Goal: Use online tool/utility: Utilize a website feature to perform a specific function

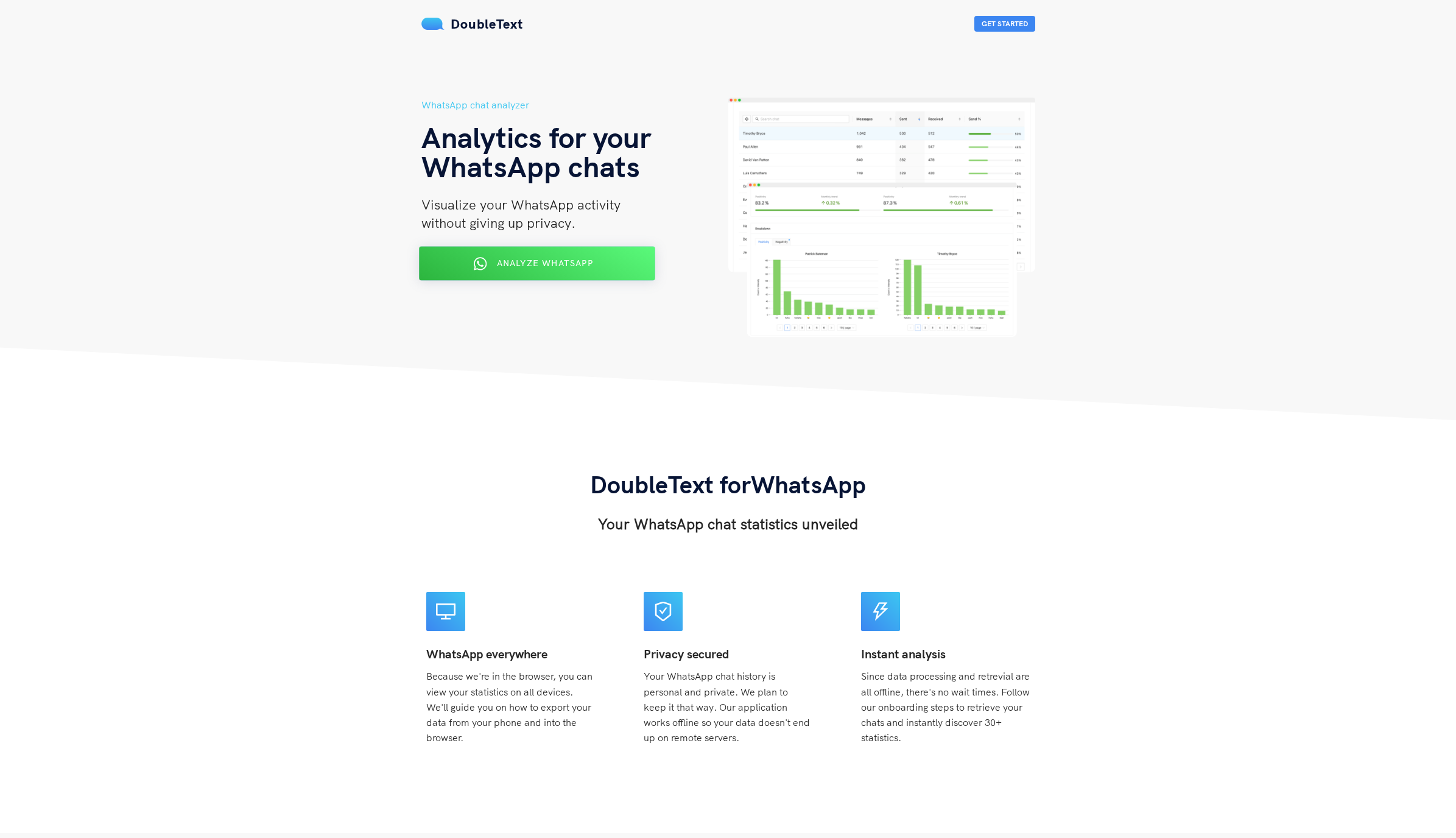
click at [558, 261] on span "Analyze WhatsApp" at bounding box center [544, 263] width 96 height 11
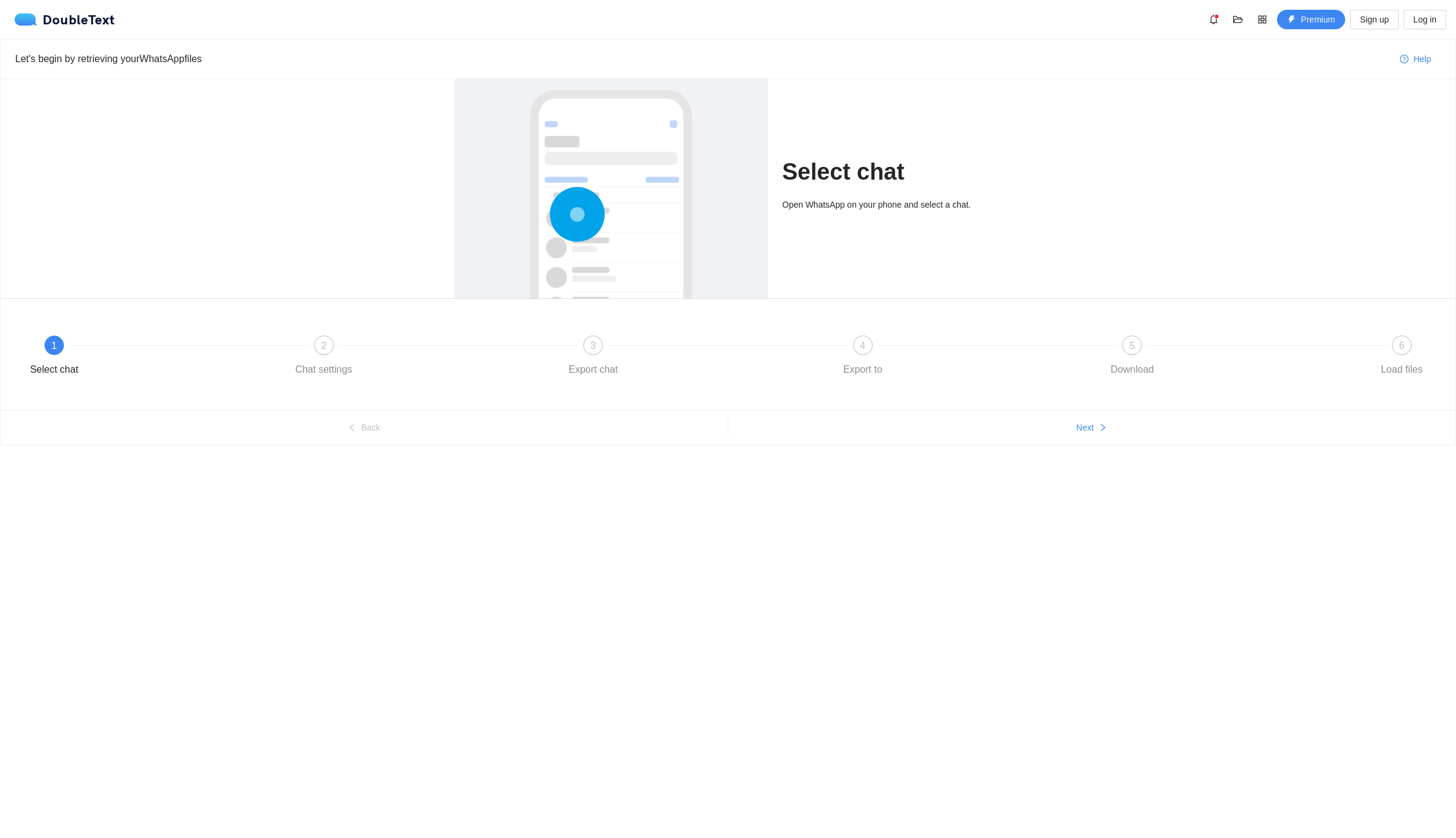
click at [49, 341] on div "1" at bounding box center [53, 345] width 19 height 19
click at [1431, 20] on span "Log in" at bounding box center [1425, 19] width 23 height 13
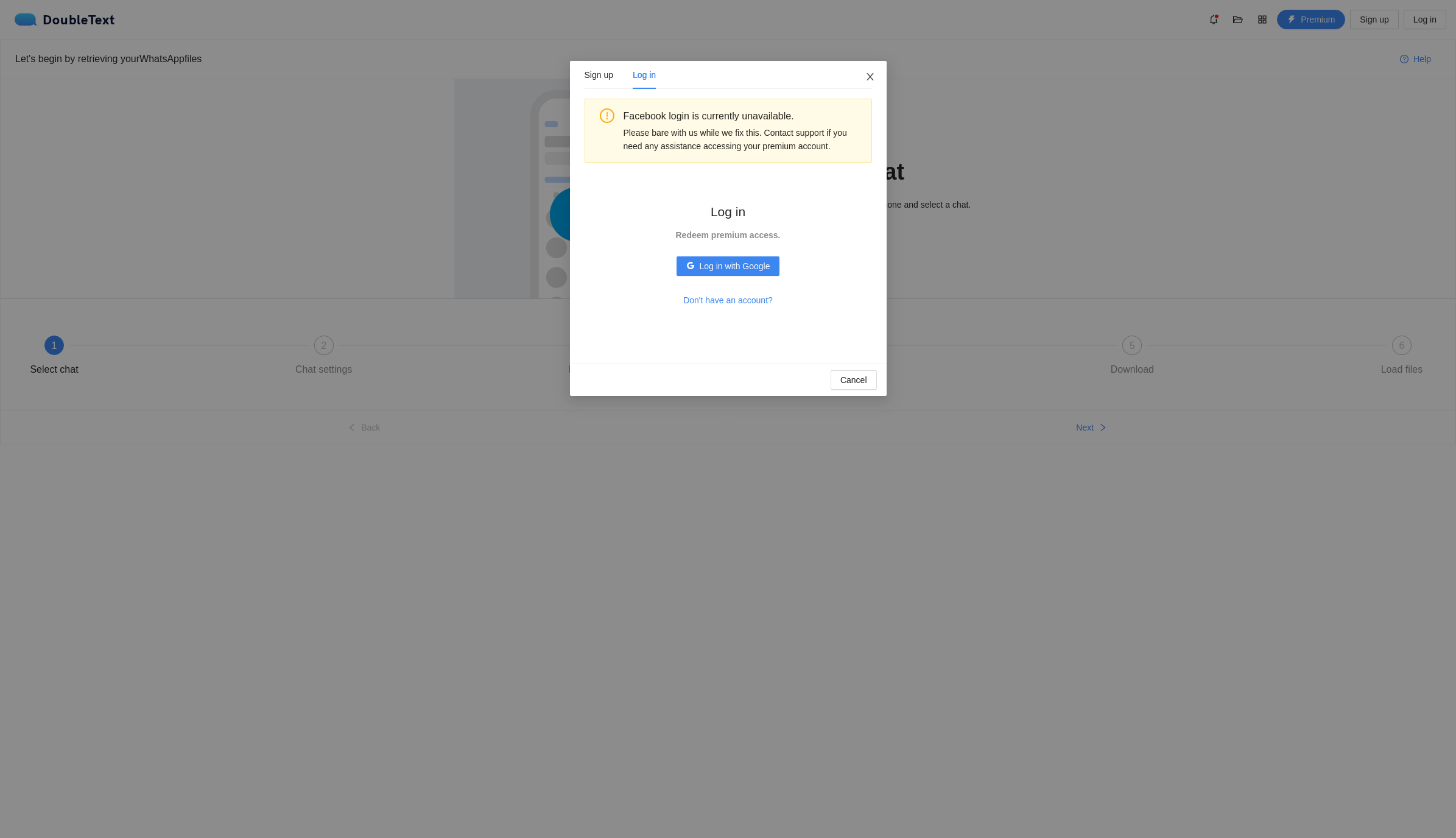
click at [872, 82] on icon "close" at bounding box center [870, 76] width 10 height 10
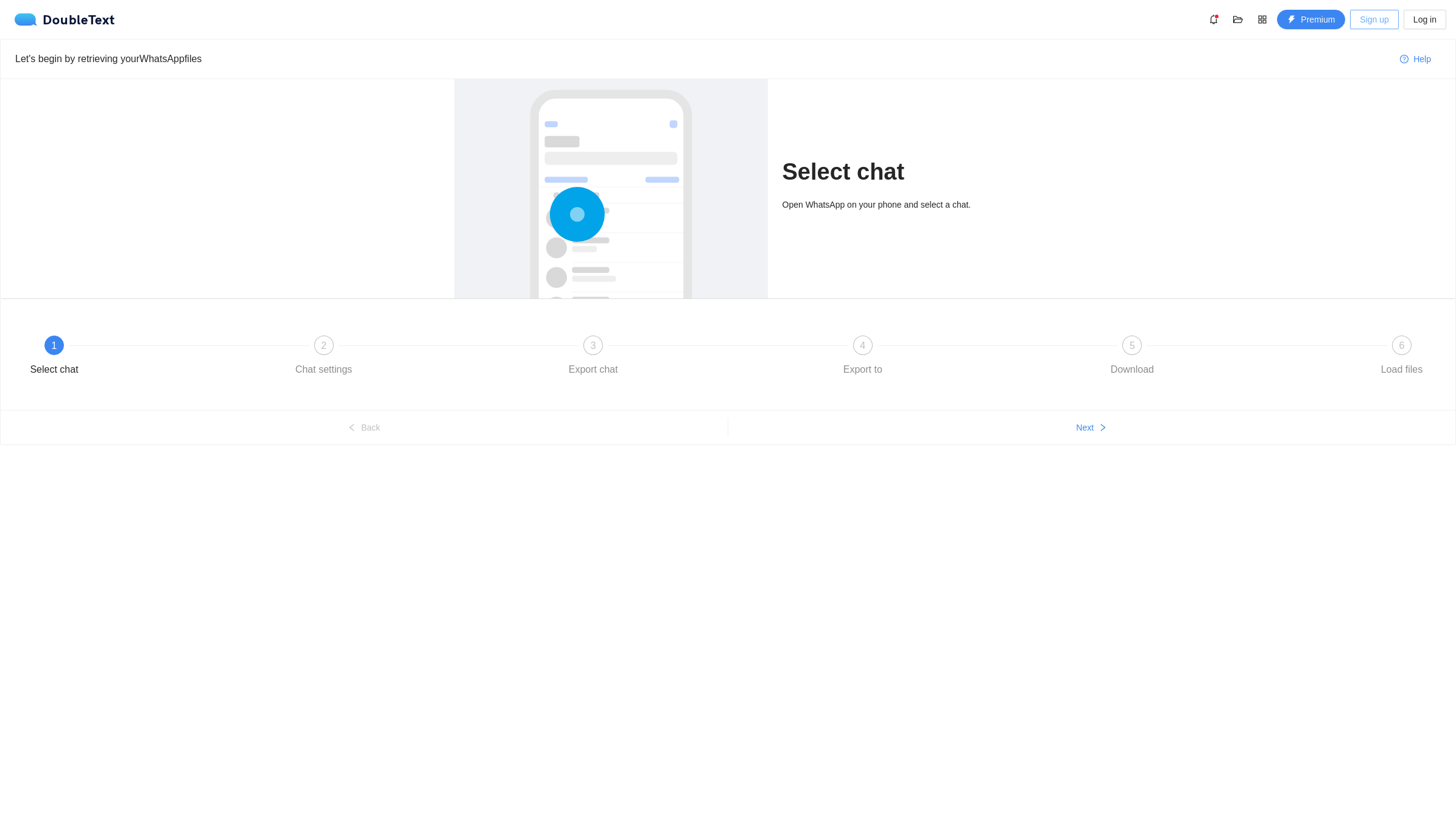
click at [1375, 17] on span "Sign up" at bounding box center [1374, 19] width 29 height 13
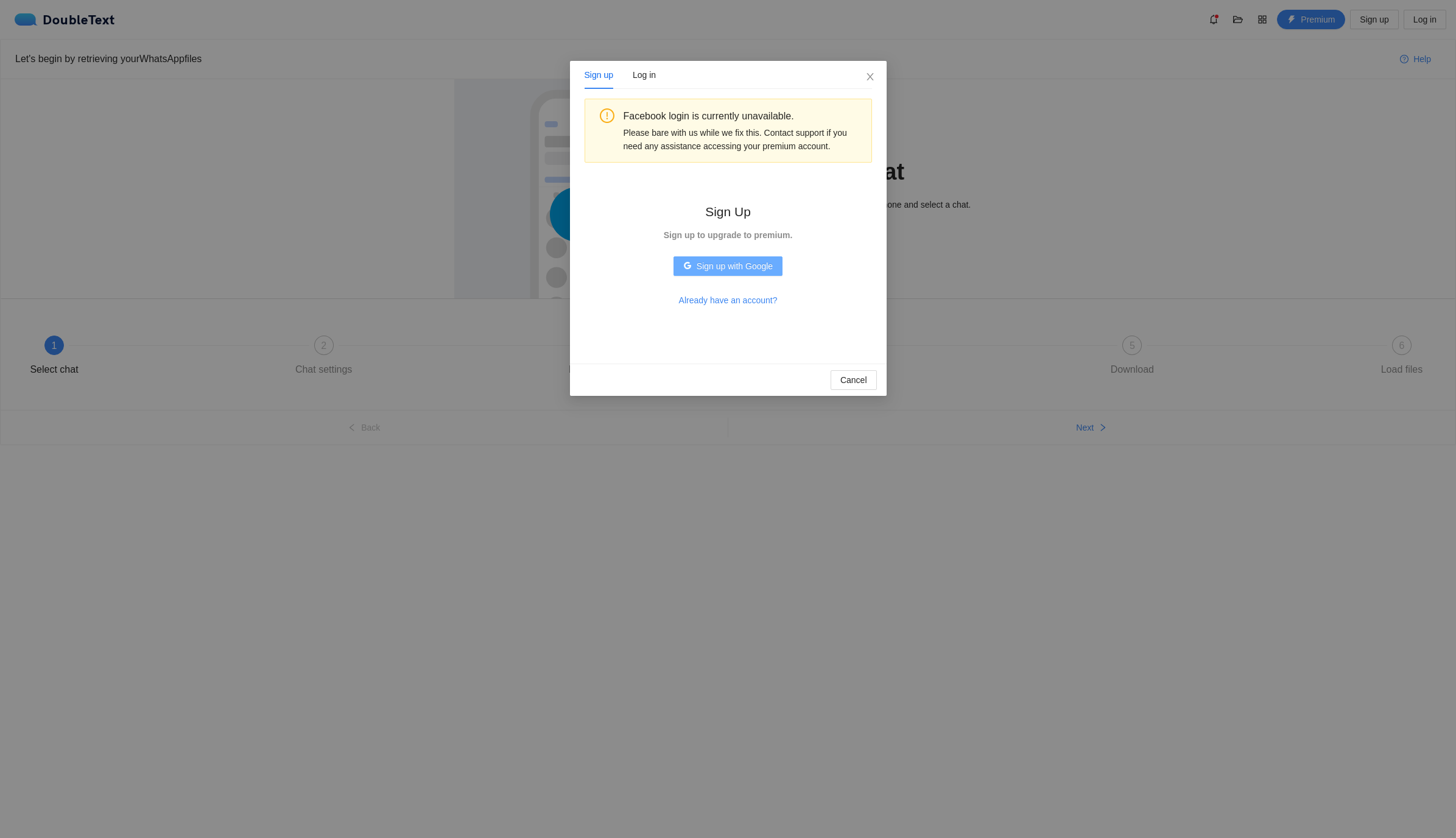
click at [699, 272] on span "Sign up with Google" at bounding box center [735, 266] width 76 height 13
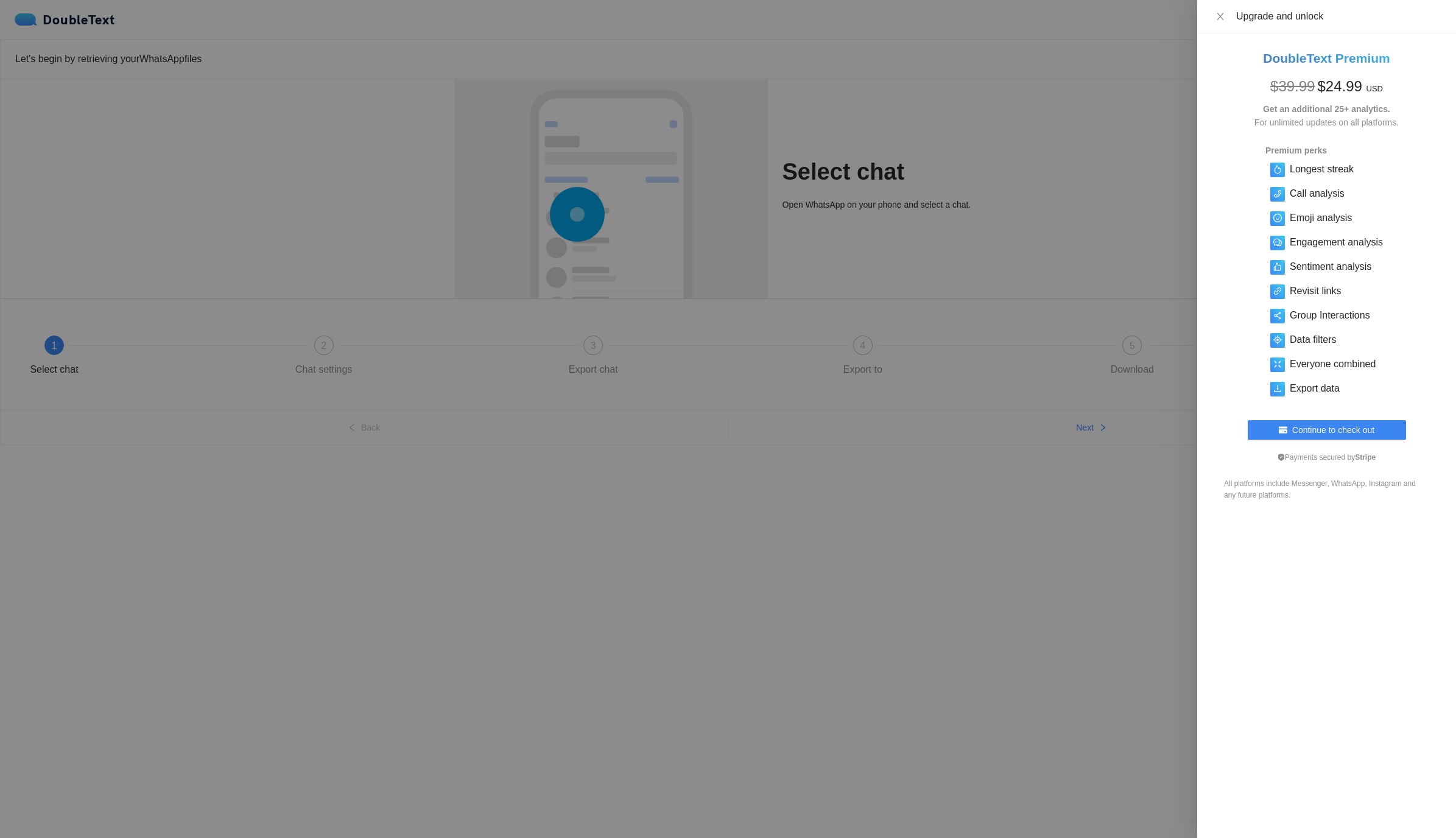
click at [1239, 19] on div "Upgrade and unlock" at bounding box center [1338, 17] width 205 height 13
click at [1233, 21] on div "Upgrade and unlock" at bounding box center [1326, 17] width 229 height 13
click at [1220, 22] on button "Close" at bounding box center [1221, 16] width 17 height 11
